Goal: Task Accomplishment & Management: Manage account settings

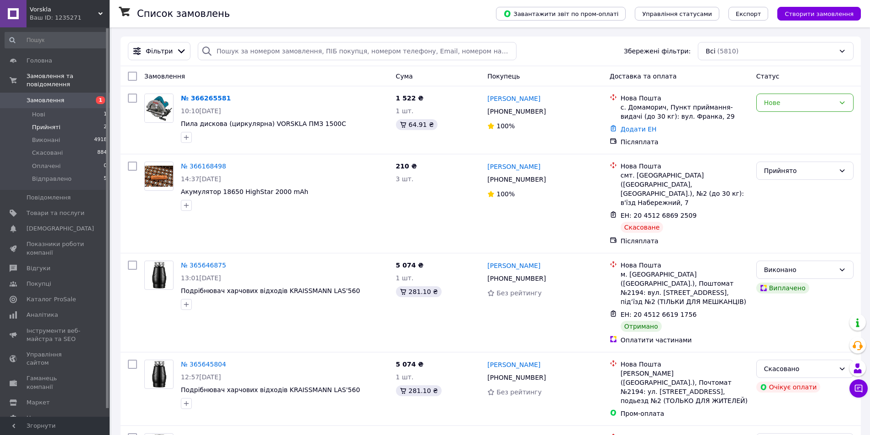
click at [57, 123] on span "Прийняті" at bounding box center [46, 127] width 28 height 8
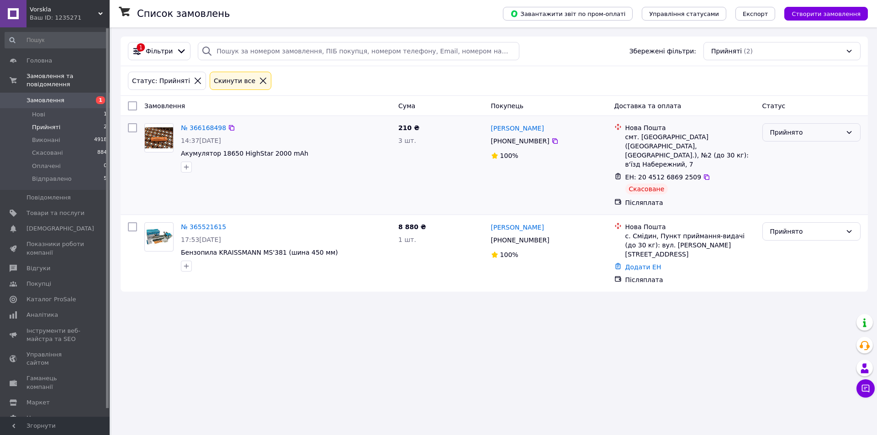
click at [808, 131] on div "Прийнято" at bounding box center [806, 132] width 72 height 10
click at [793, 169] on li "Скасовано" at bounding box center [811, 169] width 97 height 16
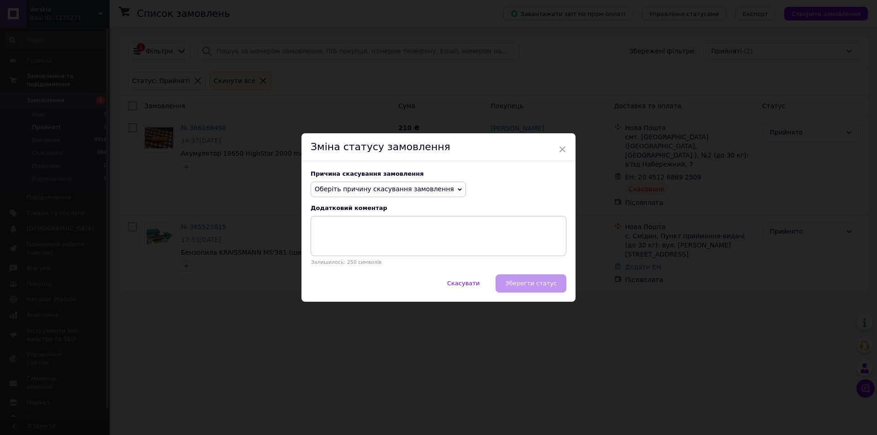
click at [378, 190] on span "Оберіть причину скасування замовлення" at bounding box center [384, 188] width 139 height 7
click at [352, 258] on li "Замовлення-дублікат" at bounding box center [388, 258] width 154 height 13
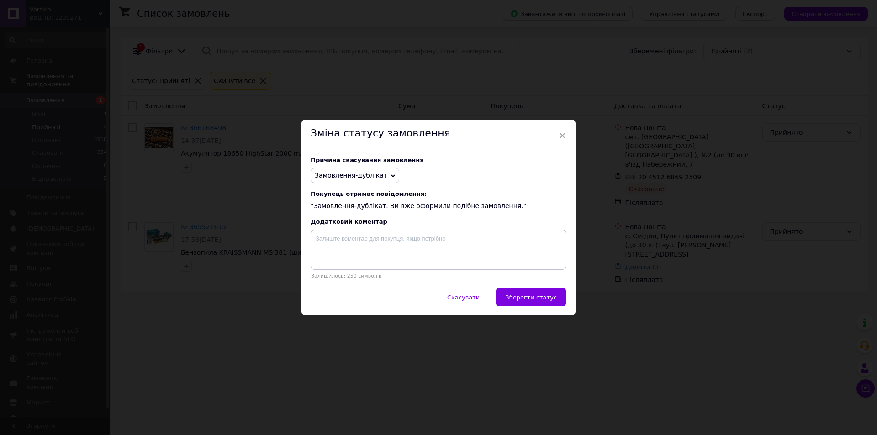
click at [355, 172] on span "Замовлення-дублікат" at bounding box center [351, 175] width 73 height 7
click at [343, 215] on li "Оплата не надійшла" at bounding box center [355, 219] width 88 height 13
click at [527, 297] on span "Зберегти статус" at bounding box center [531, 297] width 52 height 7
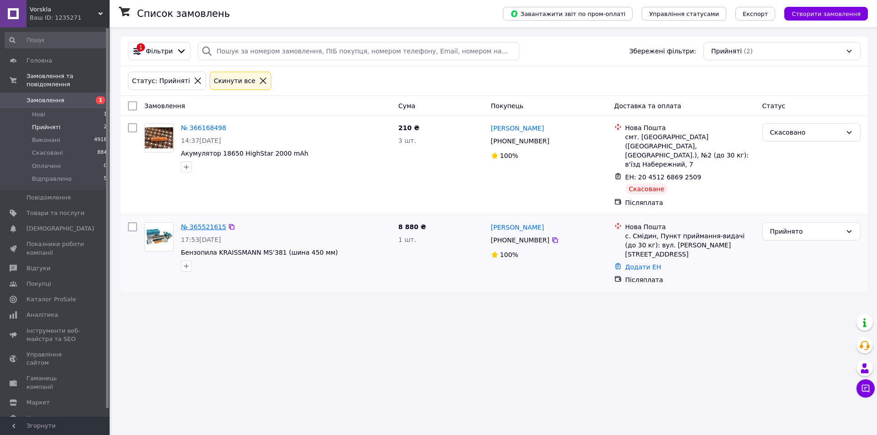
click at [211, 223] on link "№ 365521615" at bounding box center [203, 226] width 45 height 7
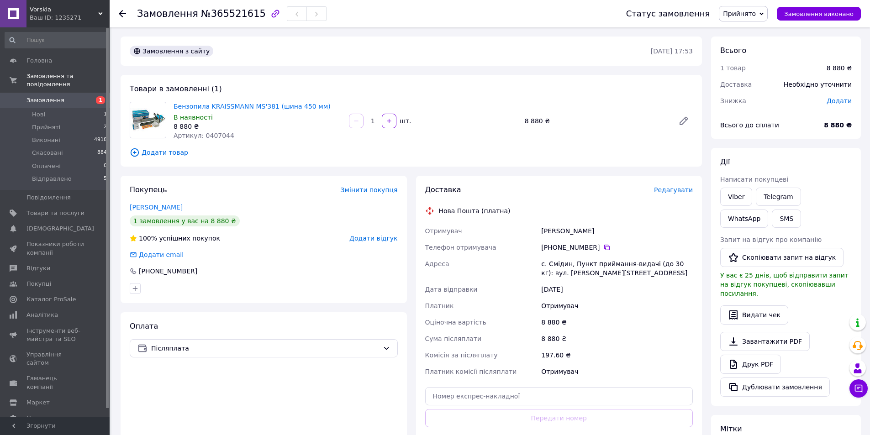
click at [385, 189] on span "Змінити покупця" at bounding box center [369, 189] width 57 height 7
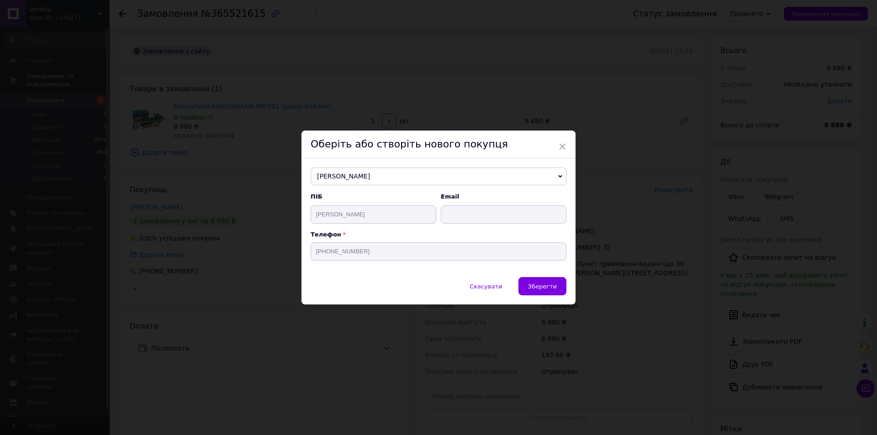
click at [398, 180] on span "[PERSON_NAME]" at bounding box center [439, 177] width 256 height 18
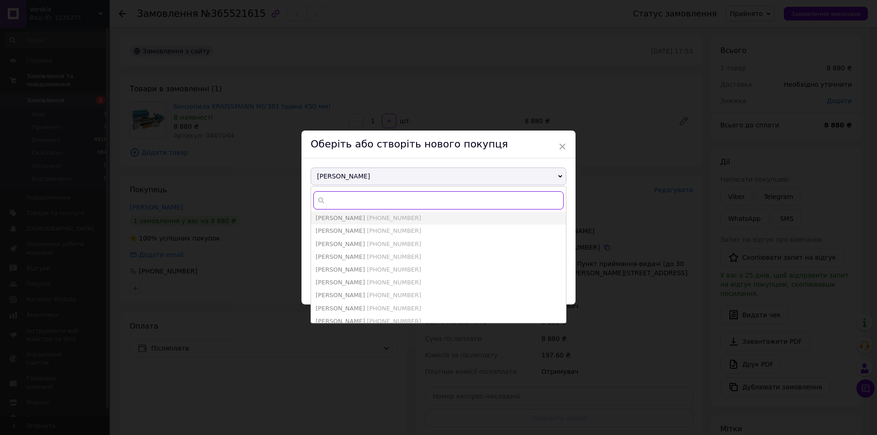
click at [385, 205] on input "text" at bounding box center [438, 200] width 250 height 18
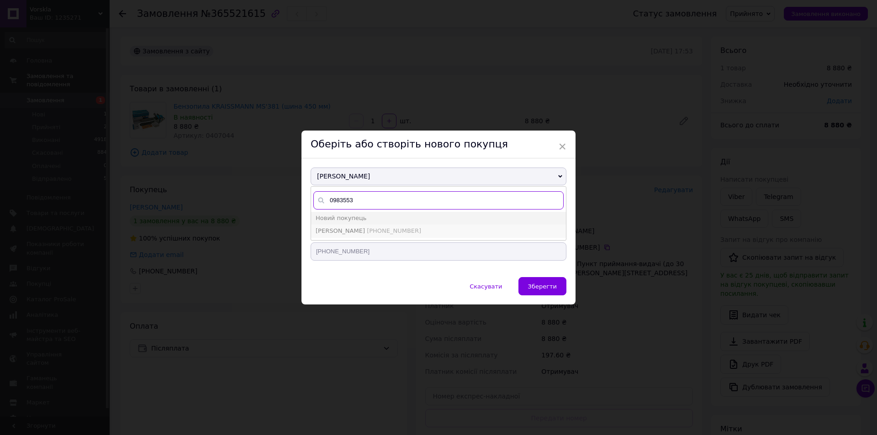
type input "0983553"
click at [391, 229] on span "[PHONE_NUMBER]" at bounding box center [394, 230] width 54 height 7
type input "[PERSON_NAME]"
type input "[PHONE_NUMBER]"
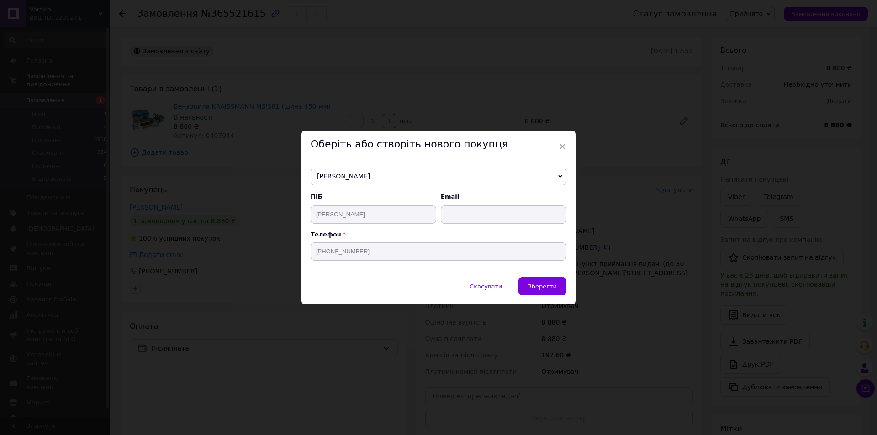
click at [528, 288] on button "Зберегти" at bounding box center [542, 286] width 48 height 18
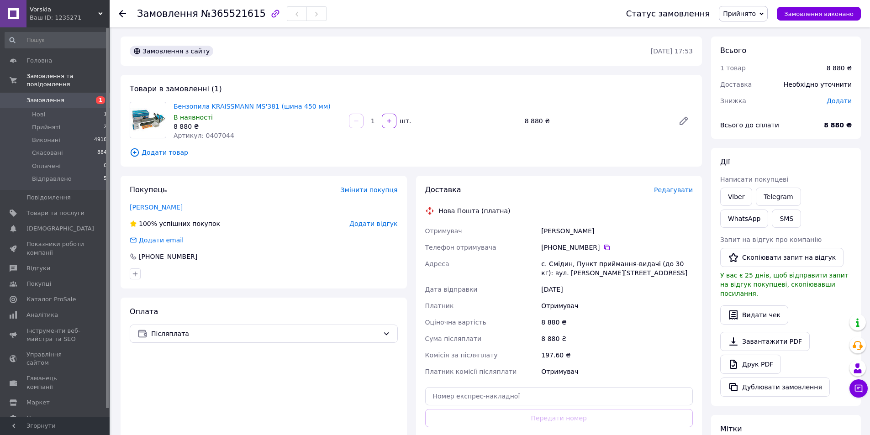
click at [164, 156] on span "Додати товар" at bounding box center [411, 153] width 563 height 10
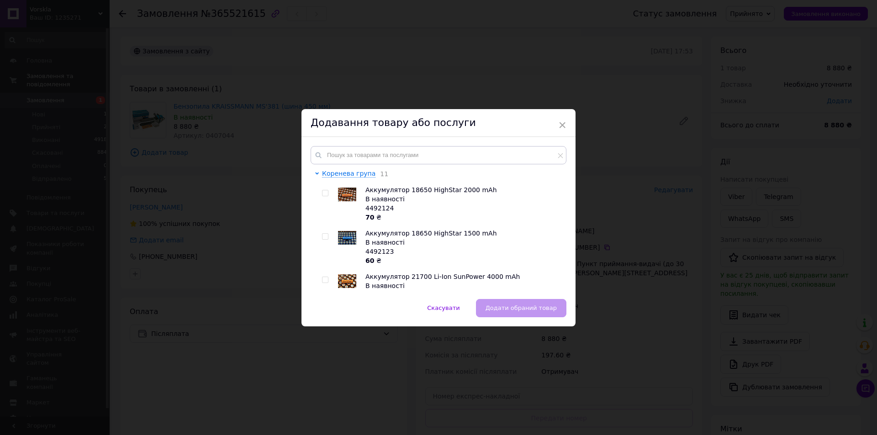
click at [381, 145] on div "Коренева група 11 Аккумулятор 18650 HighStar 2000 mAh В наявності 4492124 70 ₴ …" at bounding box center [438, 218] width 274 height 162
click at [326, 193] on input "checkbox" at bounding box center [325, 193] width 6 height 6
checkbox input "true"
click at [541, 307] on span "Додати обраний товар" at bounding box center [520, 308] width 71 height 7
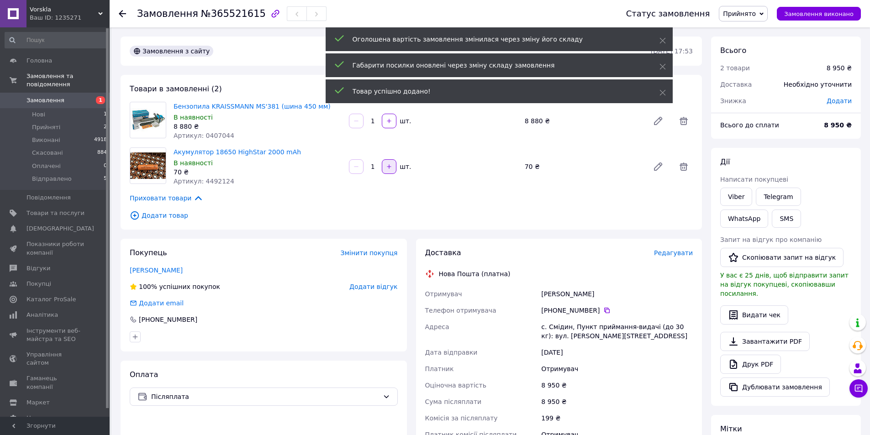
click at [393, 170] on button "button" at bounding box center [389, 166] width 15 height 15
type input "2"
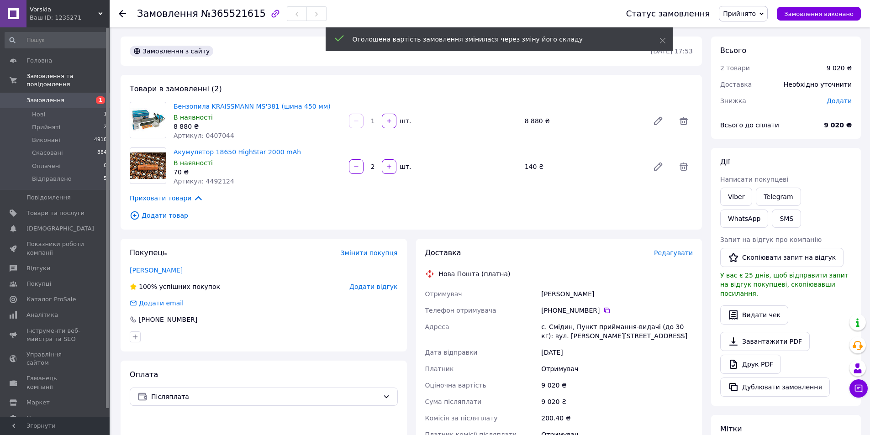
click at [683, 120] on icon at bounding box center [683, 121] width 11 height 11
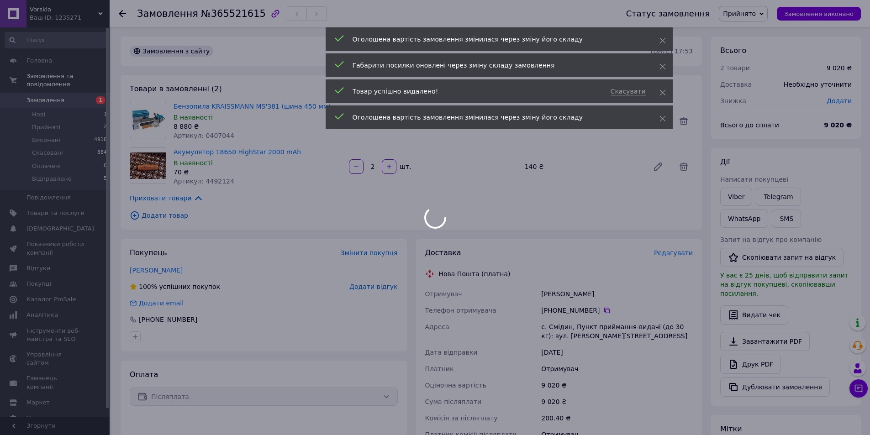
type input "2"
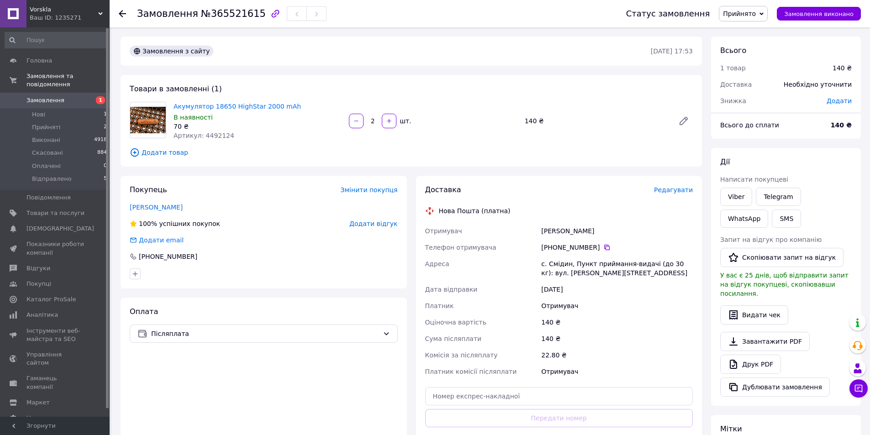
click at [751, 12] on span "Прийнято" at bounding box center [739, 13] width 33 height 7
click at [751, 48] on li "Скасовано" at bounding box center [743, 46] width 49 height 14
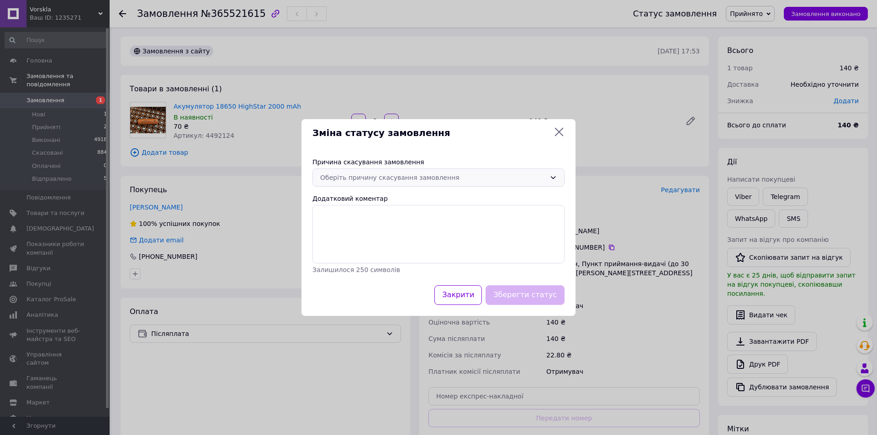
click at [441, 182] on div "Оберіть причину скасування замовлення" at bounding box center [433, 178] width 226 height 10
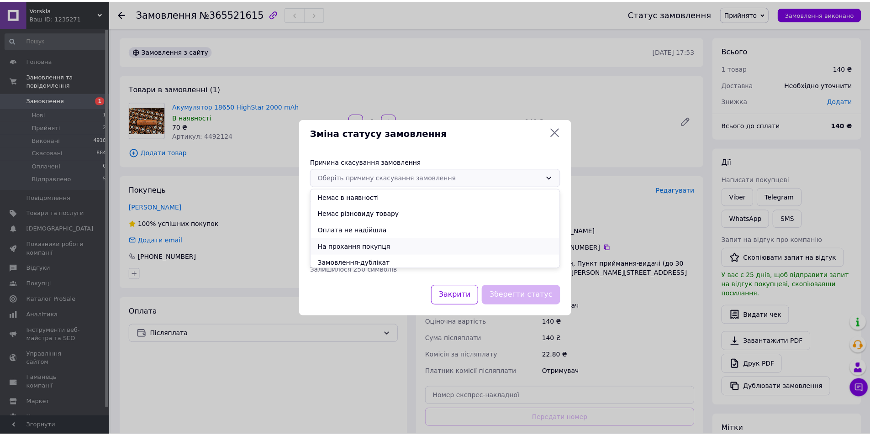
scroll to position [36, 0]
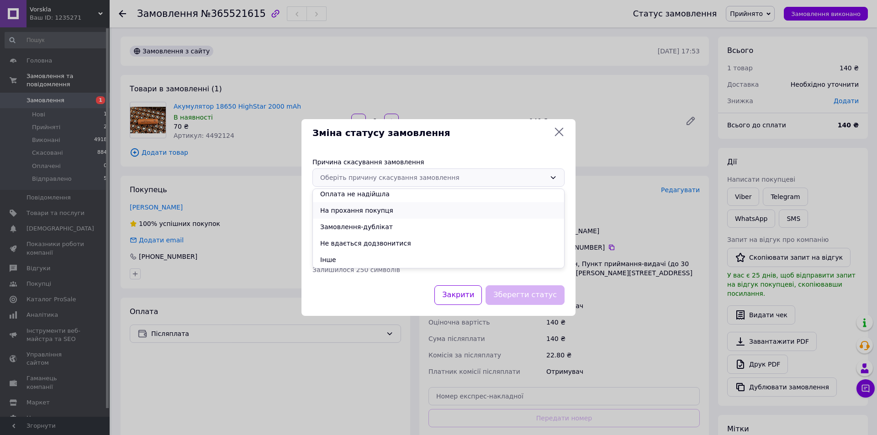
click at [369, 209] on li "На прохання покупця" at bounding box center [438, 210] width 251 height 16
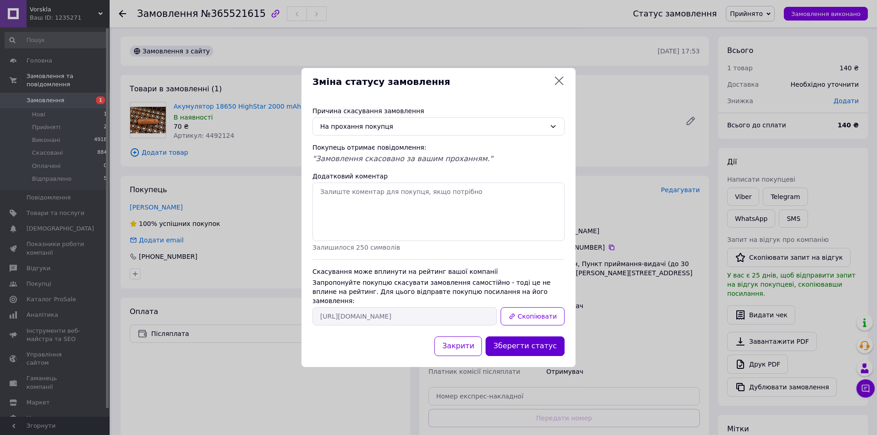
click at [548, 343] on button "Зберегти статус" at bounding box center [524, 347] width 79 height 20
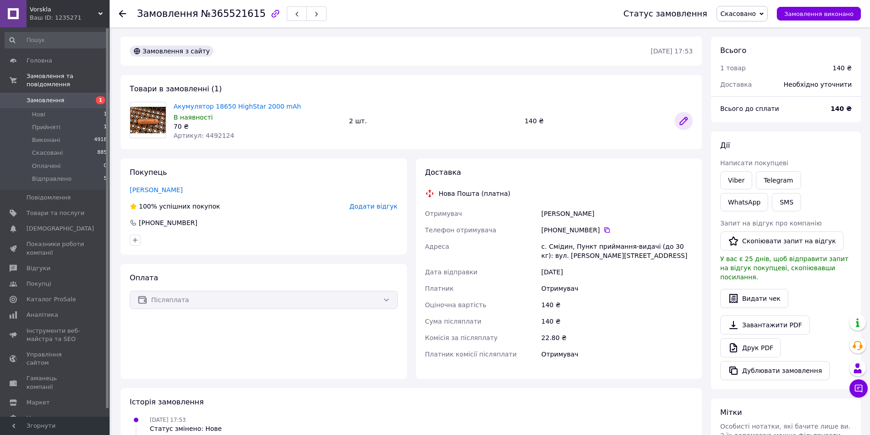
click at [685, 123] on icon at bounding box center [683, 121] width 11 height 11
click at [40, 96] on span "Замовлення" at bounding box center [45, 100] width 38 height 8
